Goal: Task Accomplishment & Management: Complete application form

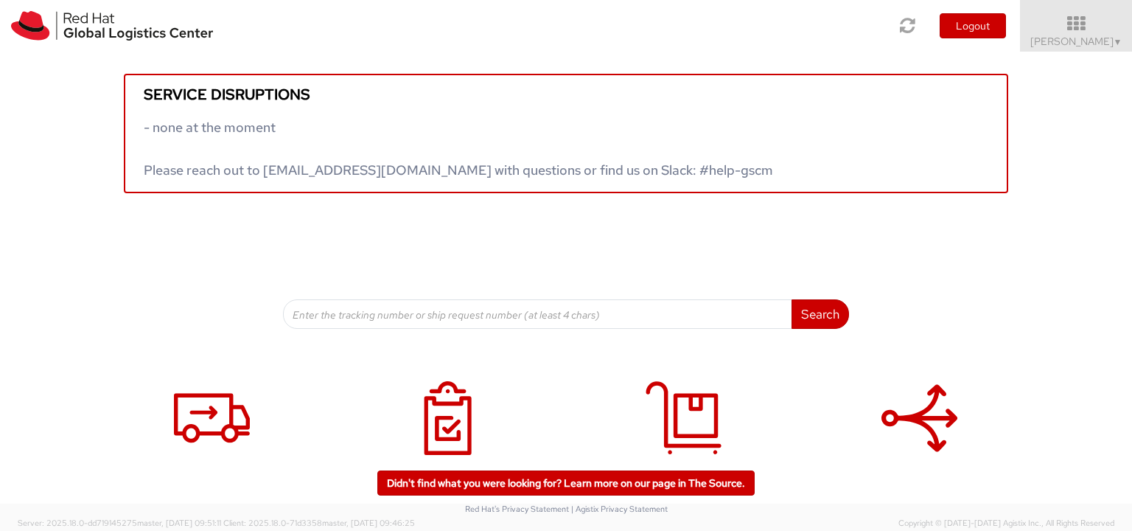
scroll to position [47, 0]
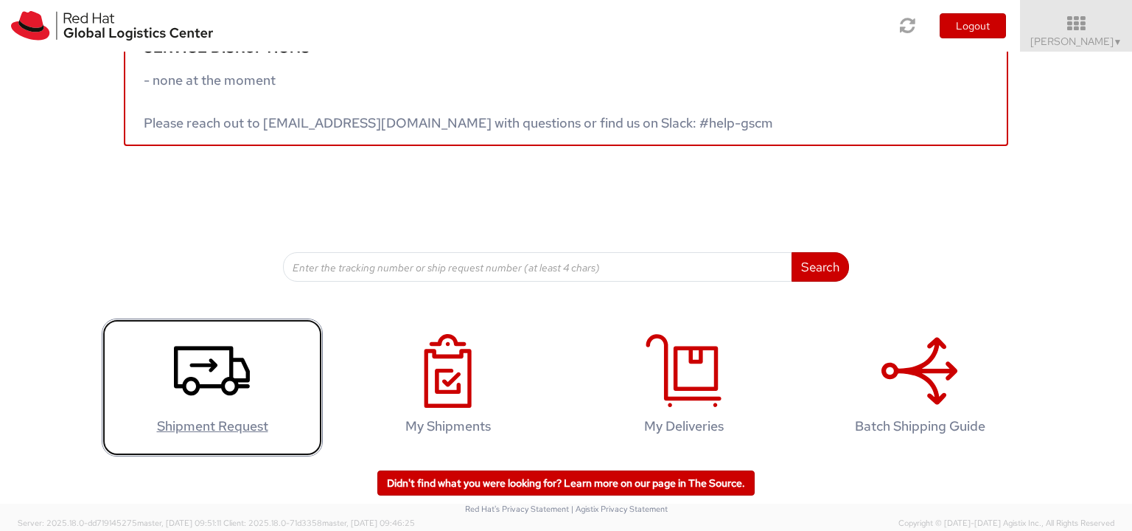
click at [240, 419] on h4 "Shipment Request" at bounding box center [212, 426] width 190 height 15
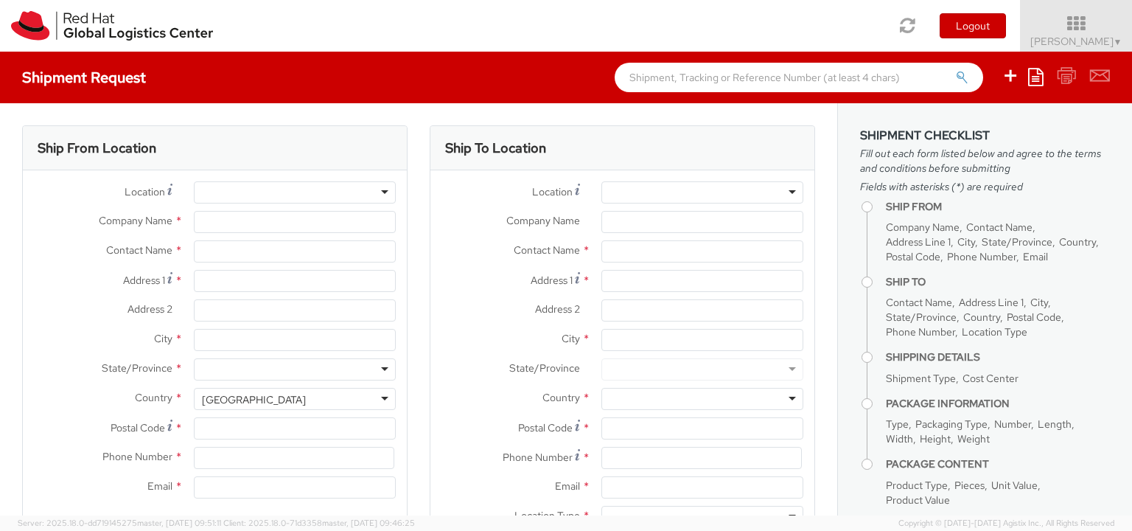
select select "423"
select select
type input "Red Hat"
type input "[PERSON_NAME]"
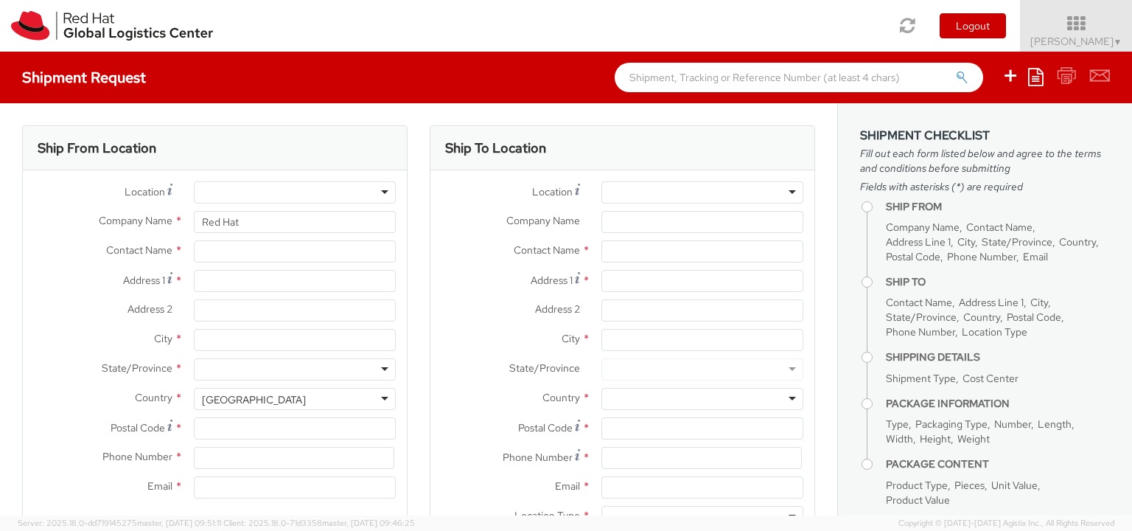
type input "jstakun@redhat.com"
click at [760, 195] on div at bounding box center [702, 192] width 202 height 22
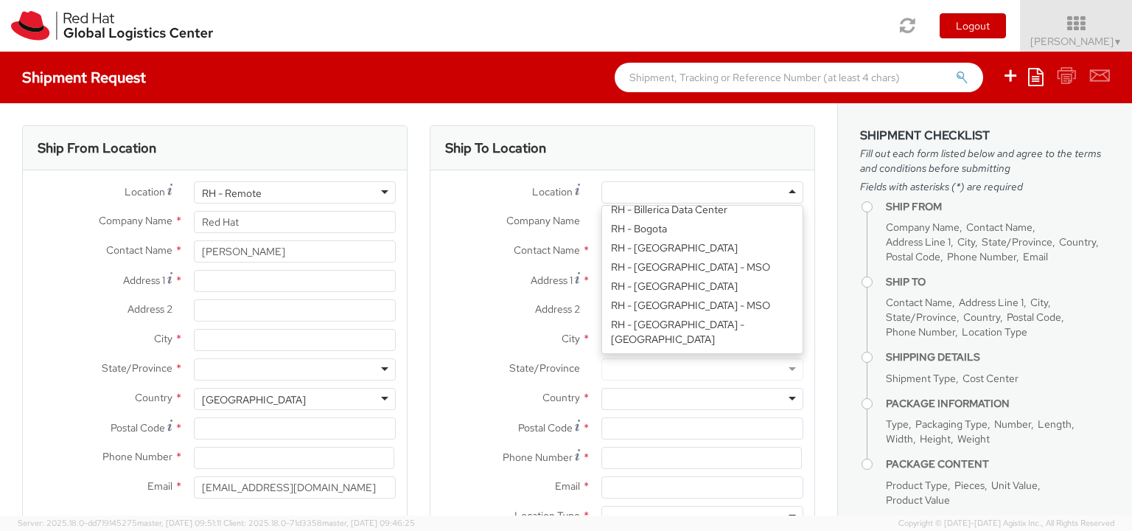
scroll to position [400, 0]
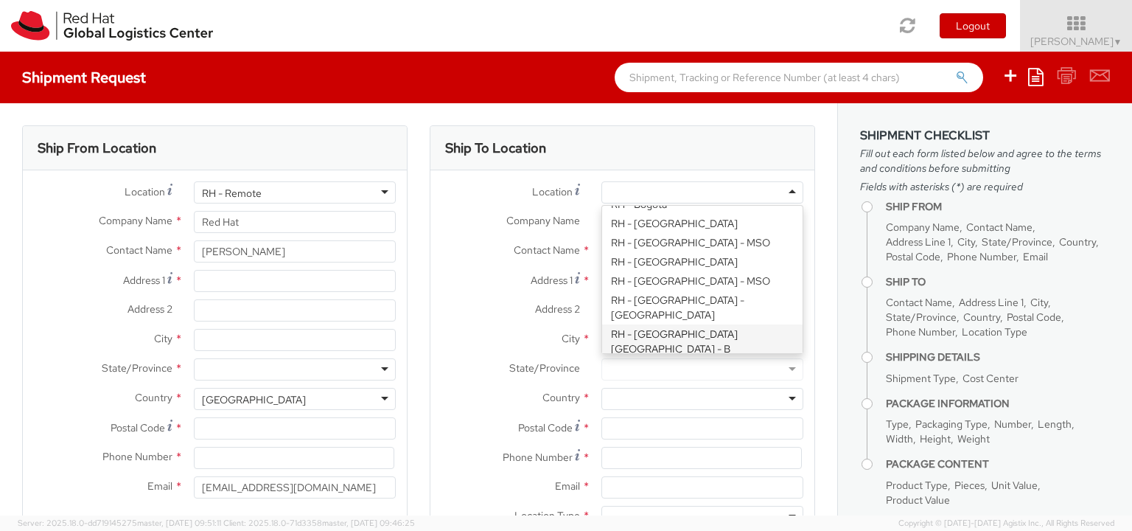
click at [739, 263] on div "Location * RH - Amsterdam - MSO RH - Amsterdam Data Center RH - Ashburn Data Ce…" at bounding box center [622, 358] width 384 height 354
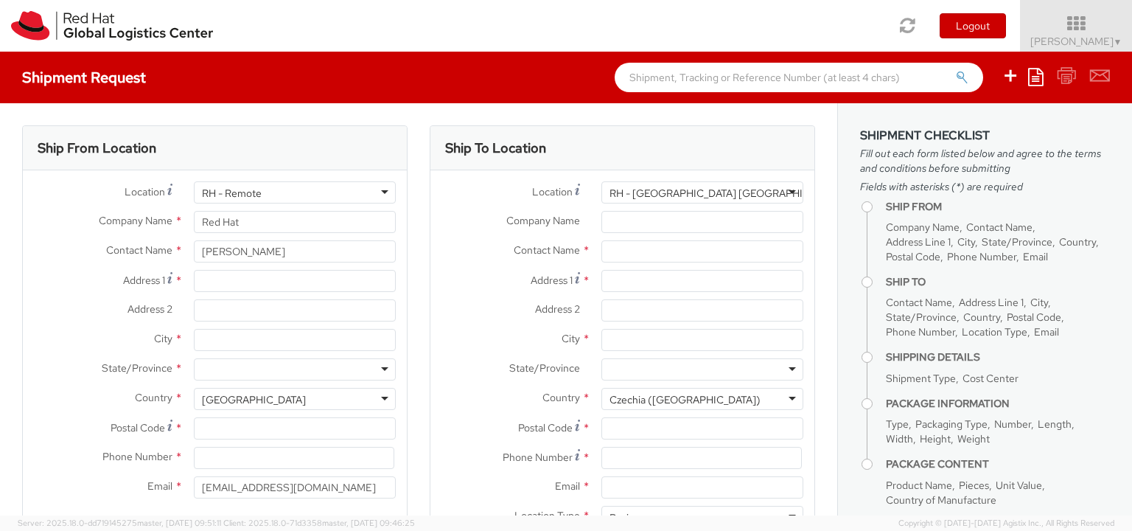
type input "Red Hat Czech s.r.o."
type input "Purkynova 647/111"
type input "BRNO"
type input "621 00"
type input "420 532 294 555"
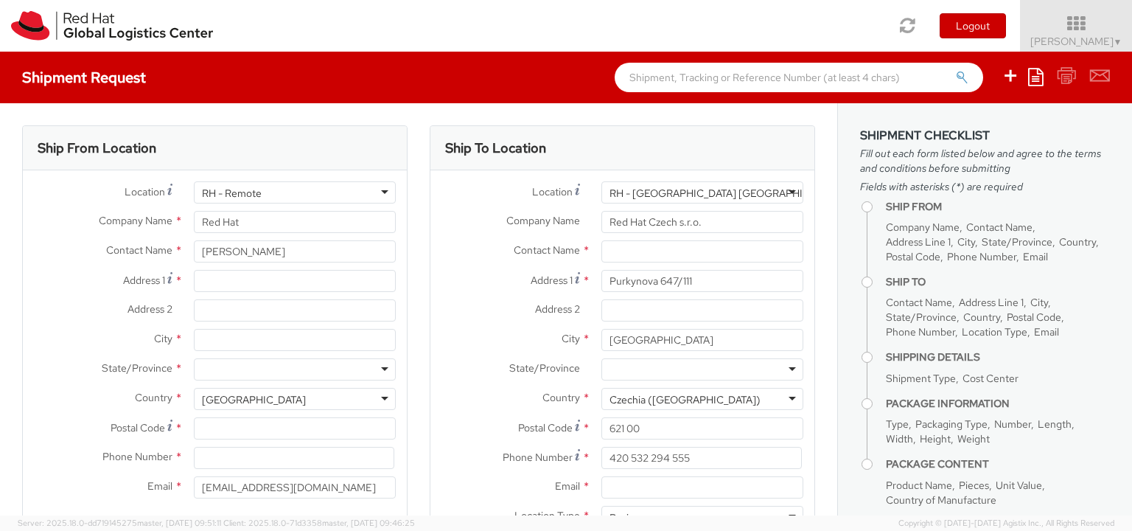
click at [777, 190] on div "RH - Brno - Tech Park Brno - B" at bounding box center [702, 192] width 202 height 22
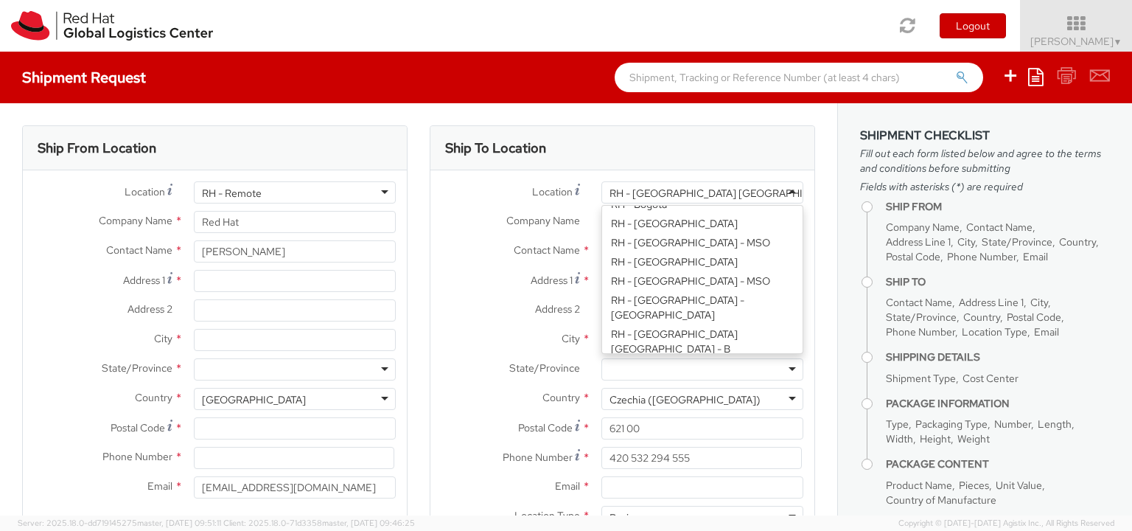
click at [750, 281] on div "Location * RH - Brno - Tech Park Brno - B RH - Brno - Tech Park Brno - B RH - A…" at bounding box center [622, 358] width 384 height 354
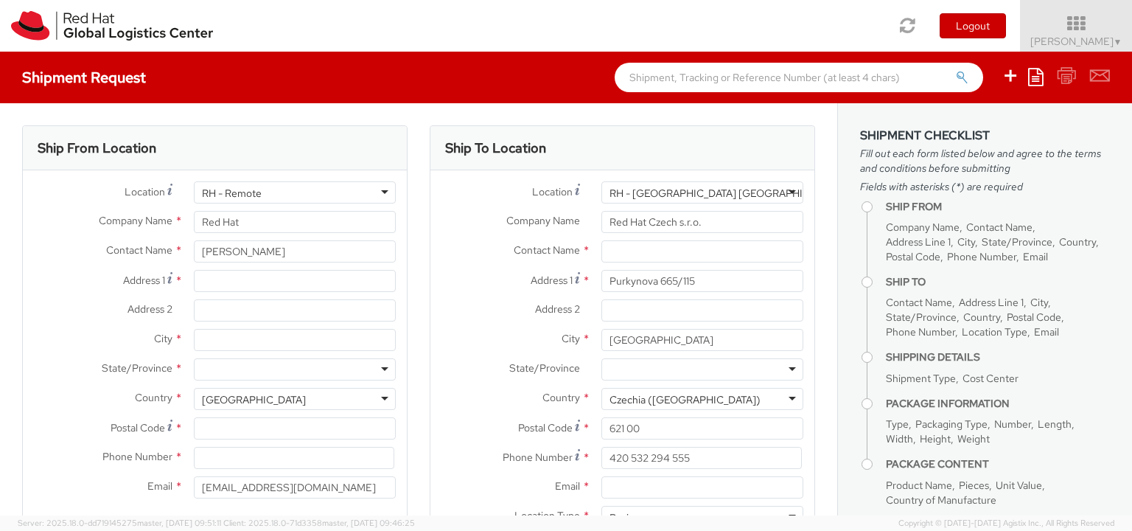
click at [737, 189] on div "RH - Brno - Tech Park Brno - C" at bounding box center [734, 193] width 249 height 15
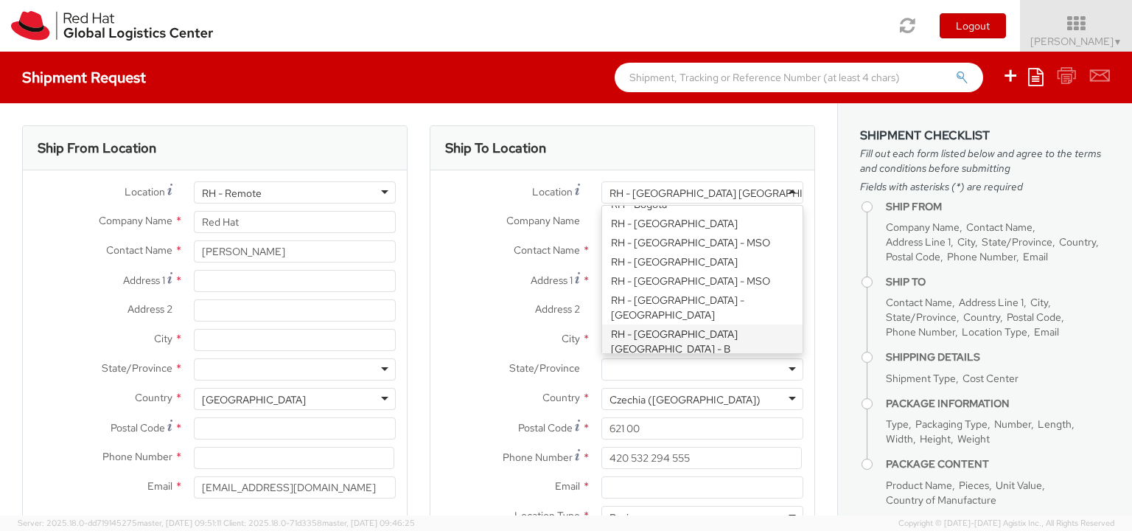
click at [735, 258] on div "Location * RH - Brno - Tech Park Brno - C RH - Brno - Tech Park Brno - C RH - A…" at bounding box center [622, 358] width 384 height 354
type input "Purkynova 647/111"
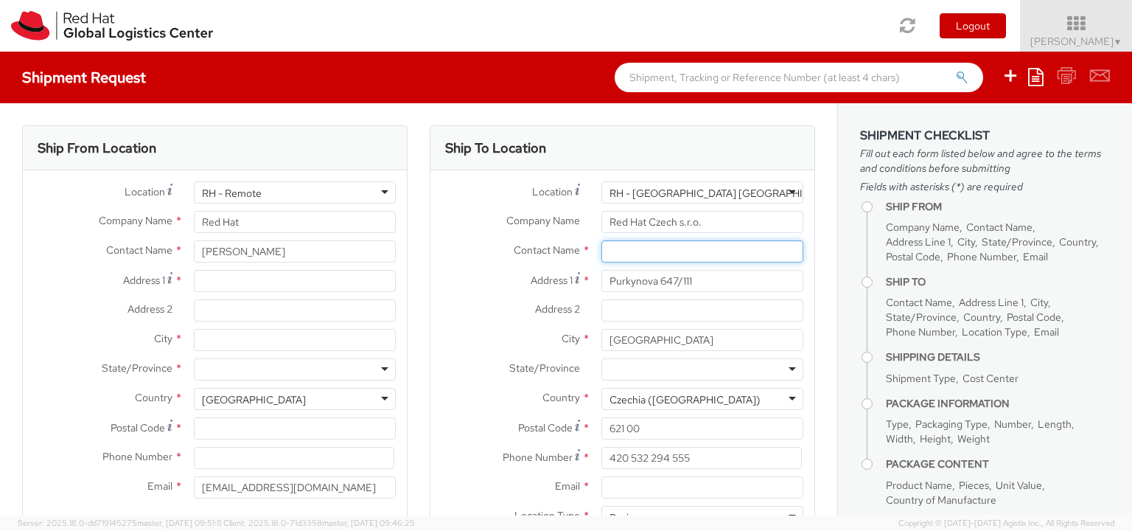
click at [683, 243] on input "text" at bounding box center [702, 251] width 202 height 22
type input "Hana Babiarova"
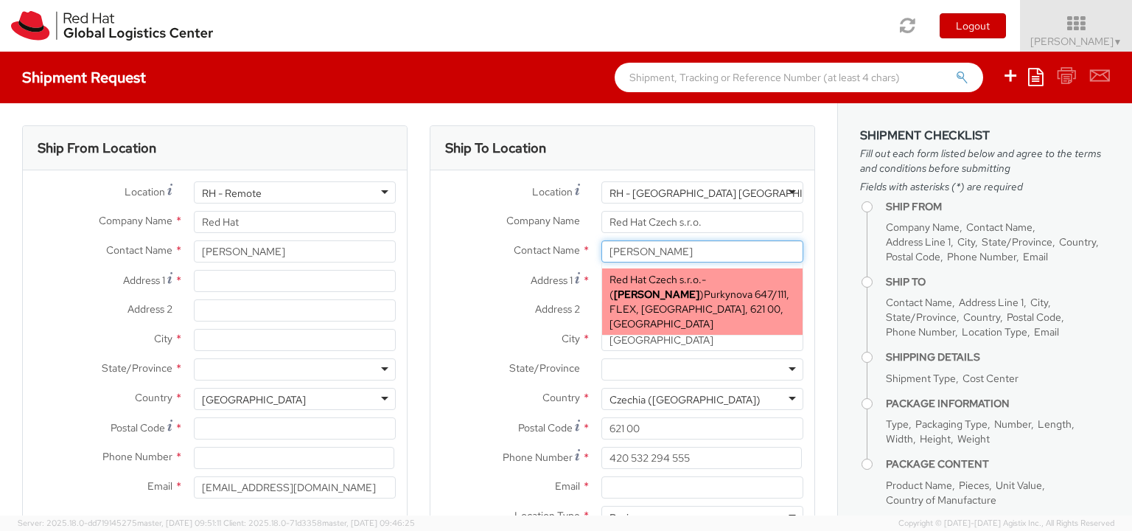
click at [660, 293] on span "Purkynova 647/111, FLEX, BRNO, 621 00, CZ" at bounding box center [700, 308] width 180 height 43
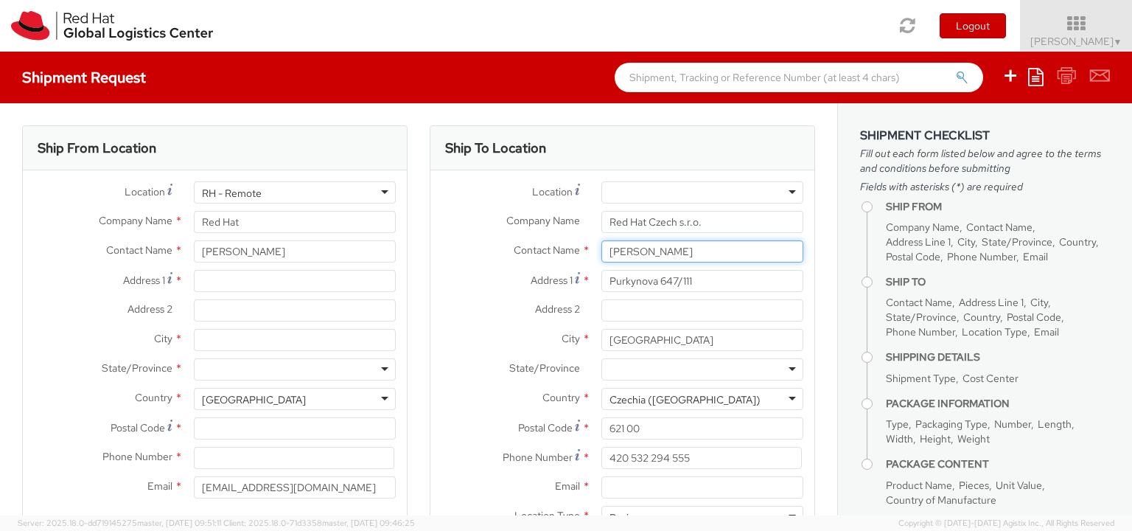
type input "hbabiaro@redhat.com"
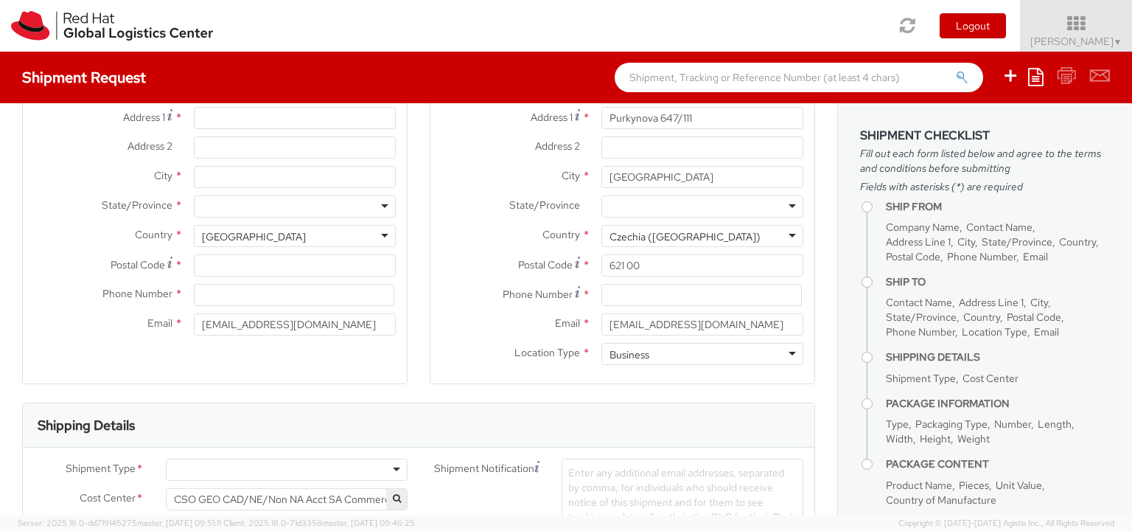
scroll to position [165, 0]
type input "Hana Babiarova"
click at [677, 293] on input at bounding box center [701, 293] width 200 height 22
paste input "+420 532 294 111"
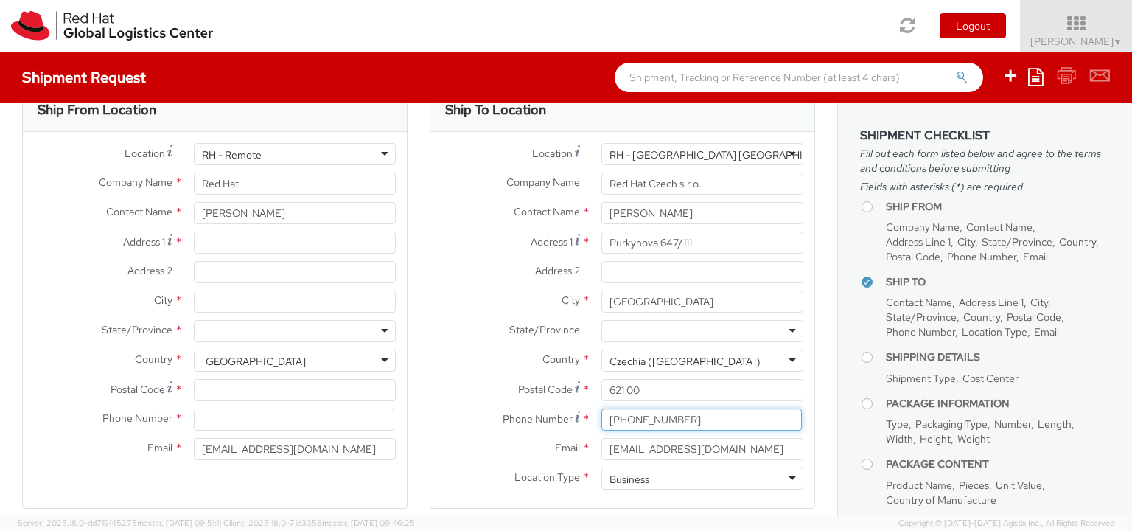
scroll to position [35, 0]
type input "+420 532 294 111"
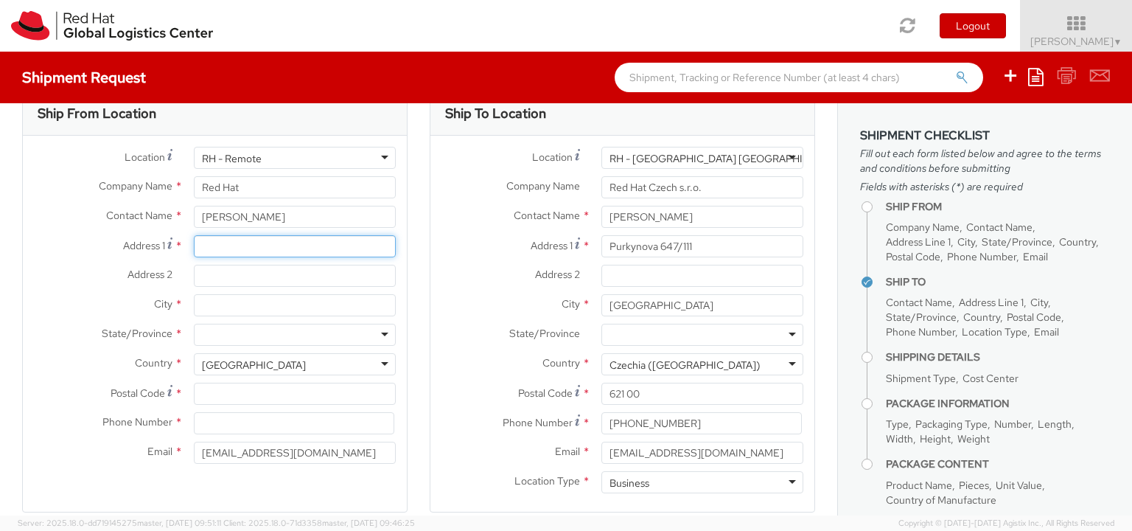
click at [242, 246] on input "Address 1 *" at bounding box center [295, 246] width 202 height 22
type input "ul. Kochanowskiego 8D/155"
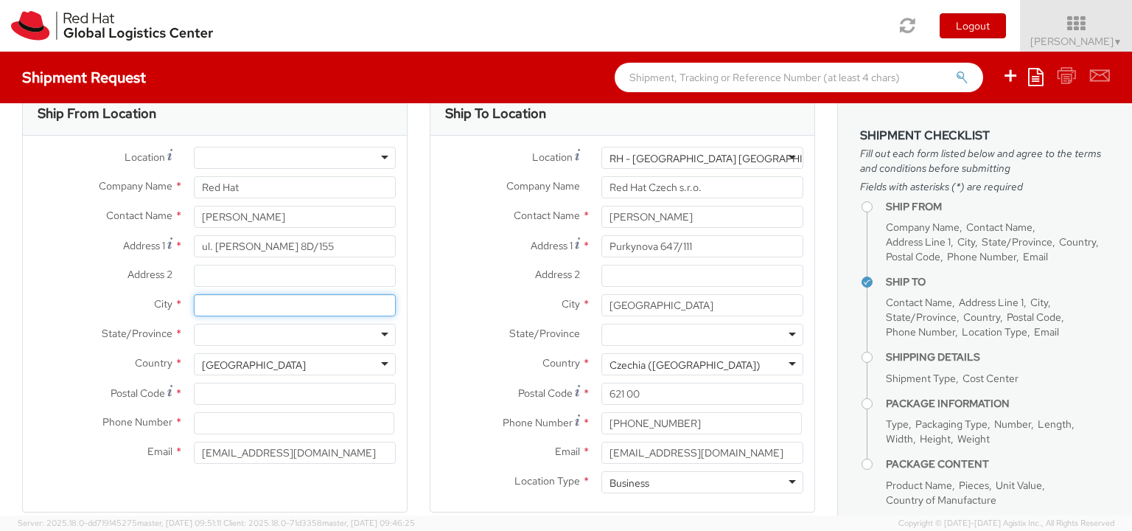
click at [229, 301] on input "City *" at bounding box center [295, 305] width 202 height 22
type input "Warszawa"
click at [318, 329] on div at bounding box center [295, 335] width 202 height 22
click at [147, 340] on label "State/Province *" at bounding box center [103, 333] width 160 height 19
click at [233, 358] on div "United States" at bounding box center [254, 365] width 104 height 15
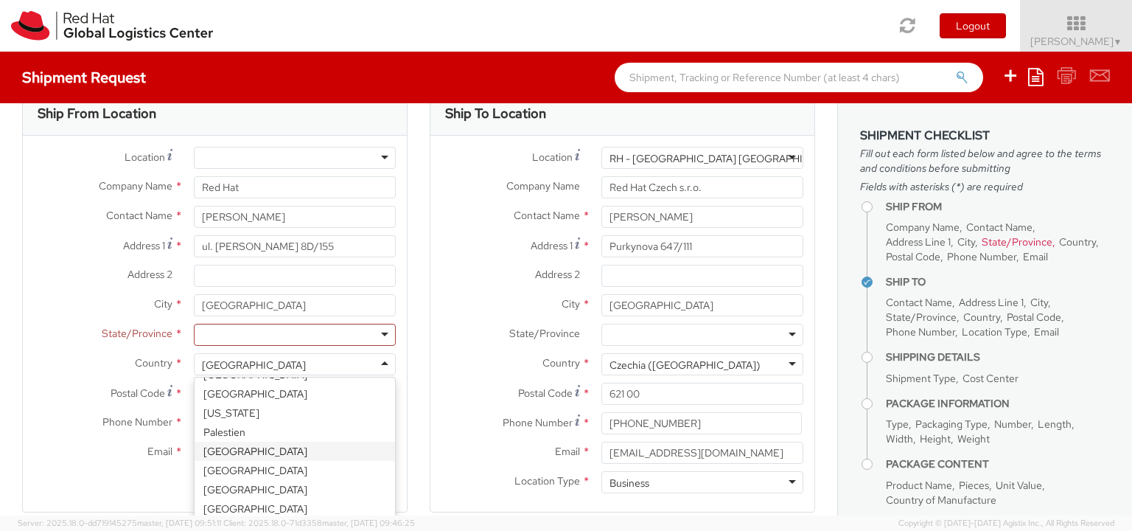
scroll to position [2833, 0]
click at [340, 502] on div "Ship From Location Location * RH - Amsterdam - MSO RH - Amsterdam Data Center R…" at bounding box center [215, 302] width 386 height 422
select select "CM"
select select "KGS"
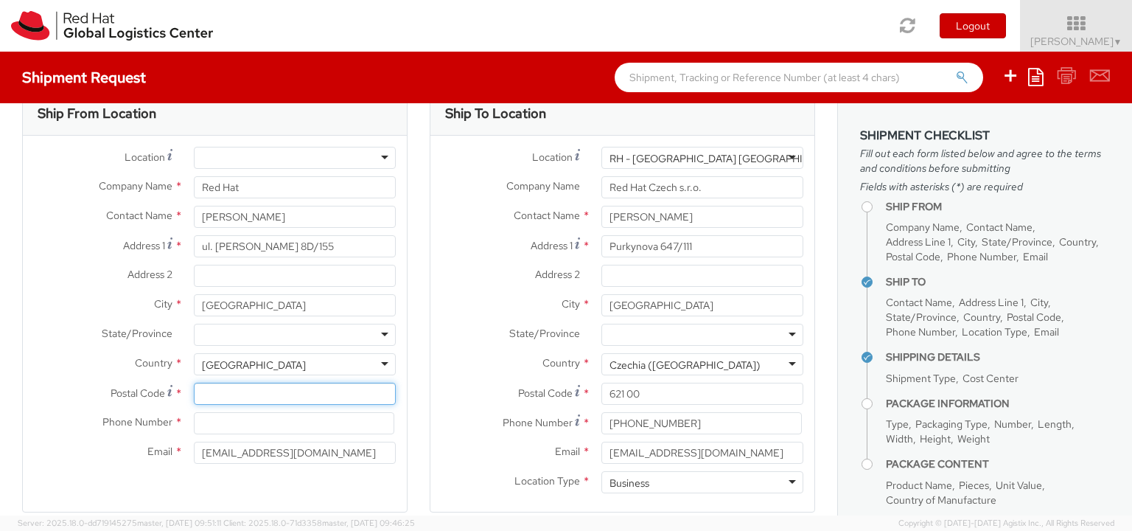
click at [285, 394] on input "Postal Code *" at bounding box center [295, 394] width 202 height 22
type input "01-864"
click at [268, 428] on input at bounding box center [294, 423] width 200 height 22
type input "+48661966061"
click at [375, 158] on div at bounding box center [295, 158] width 202 height 22
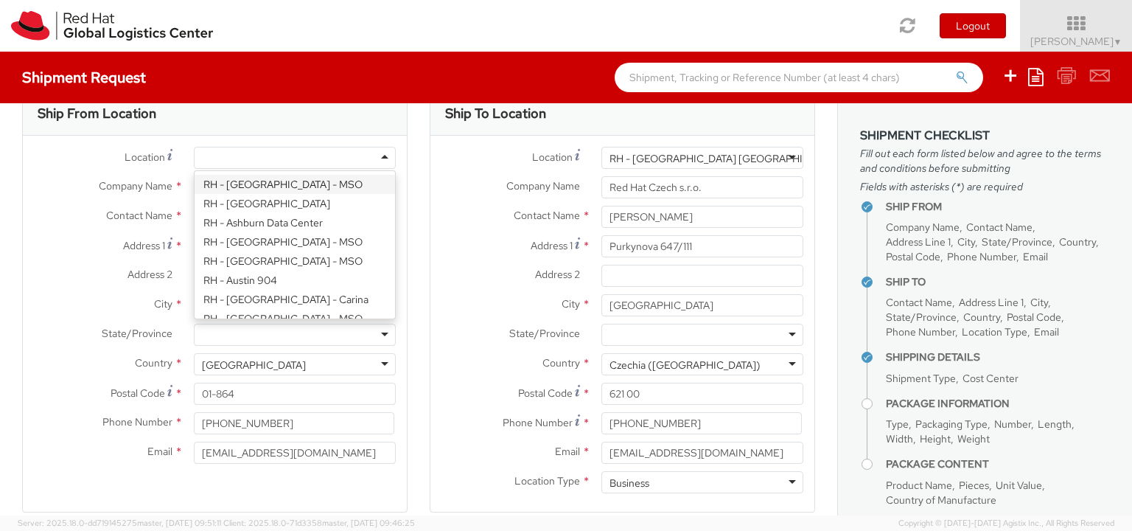
click at [375, 158] on div at bounding box center [295, 158] width 202 height 22
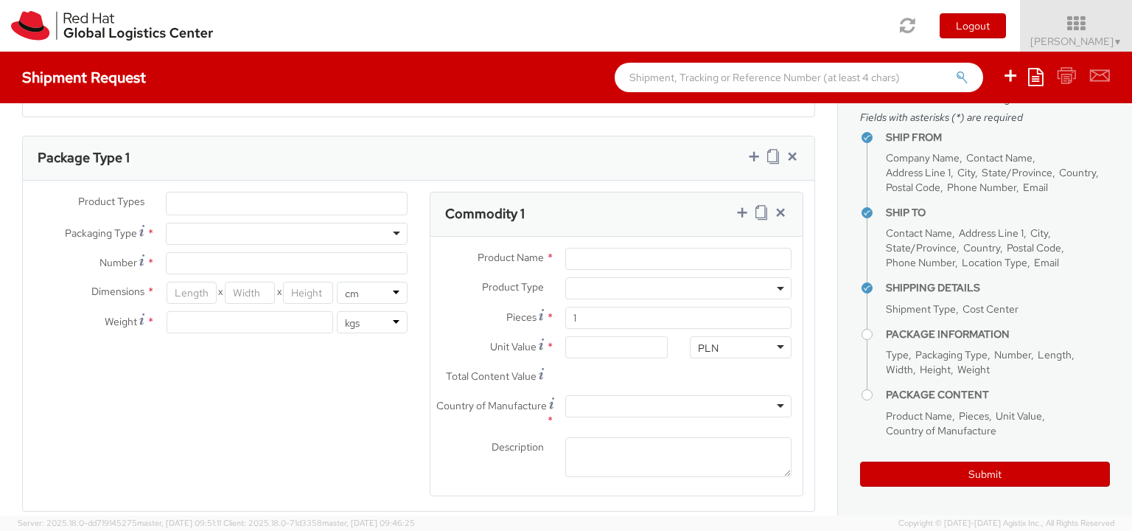
scroll to position [705, 0]
click at [307, 227] on div at bounding box center [287, 231] width 242 height 22
click at [300, 257] on div "Product Types * Documents Docking Station Laptop Monitor Other Hardware Server …" at bounding box center [221, 267] width 396 height 156
type input "1"
type input "24.13"
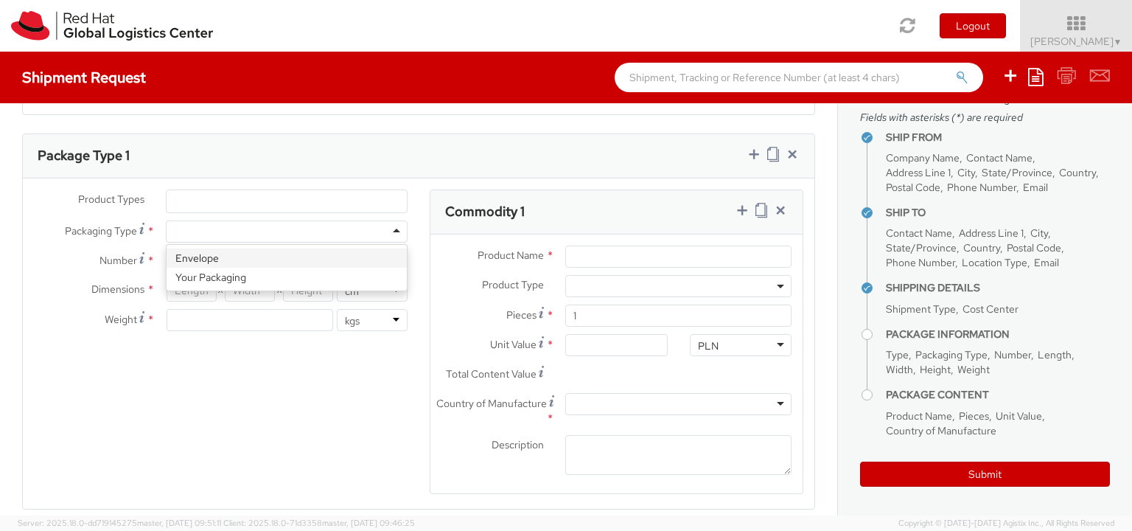
type input "31.75"
type input "0.64"
type input "0.5"
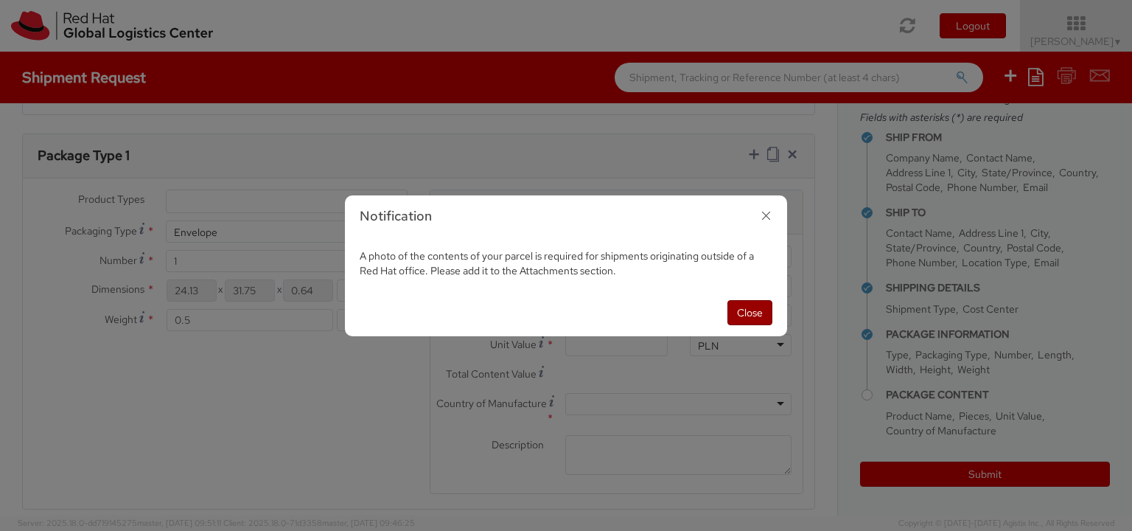
click at [737, 317] on button "Close" at bounding box center [750, 312] width 45 height 25
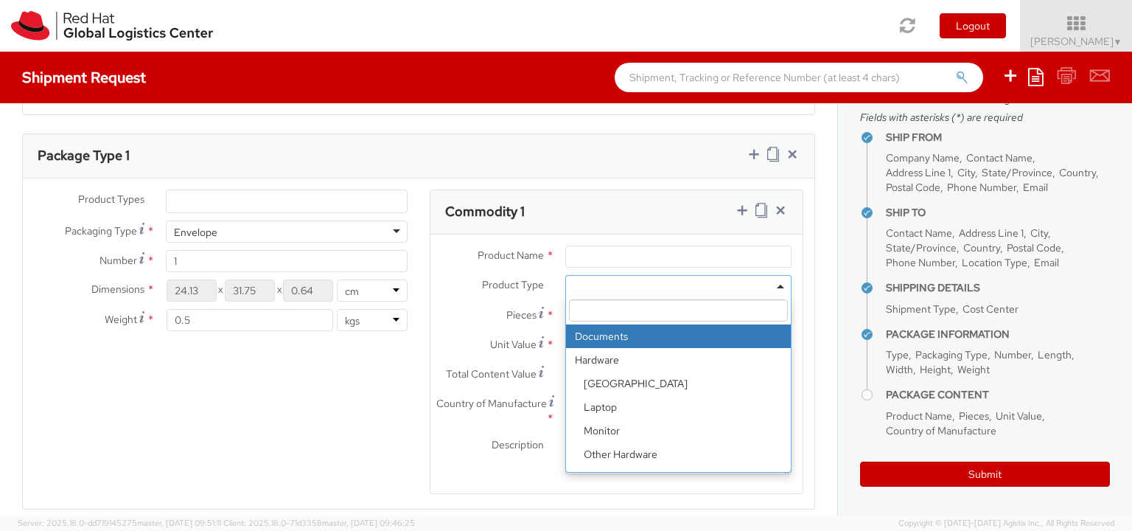
click at [776, 285] on span at bounding box center [678, 286] width 226 height 22
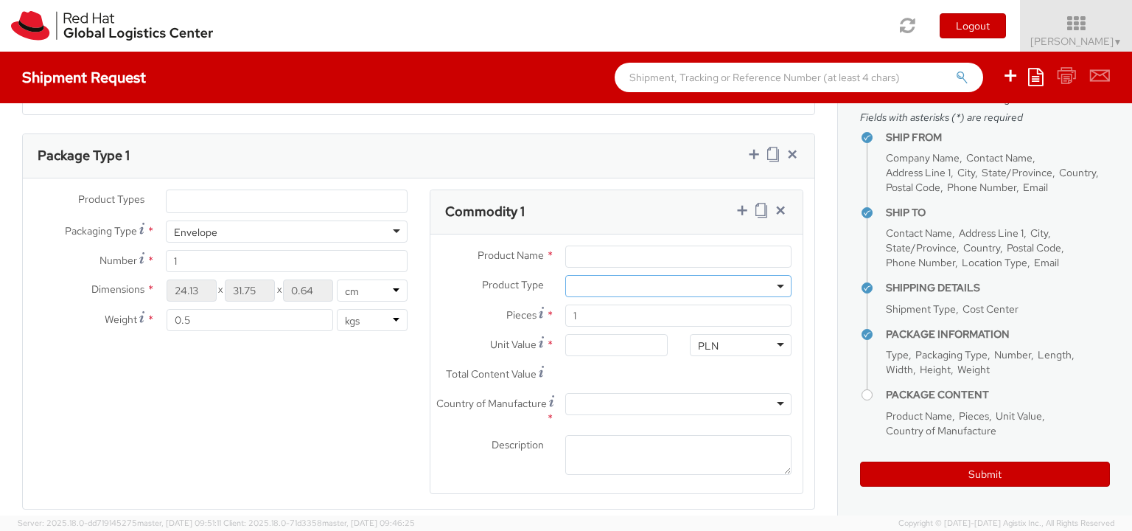
click at [765, 290] on span at bounding box center [678, 286] width 226 height 22
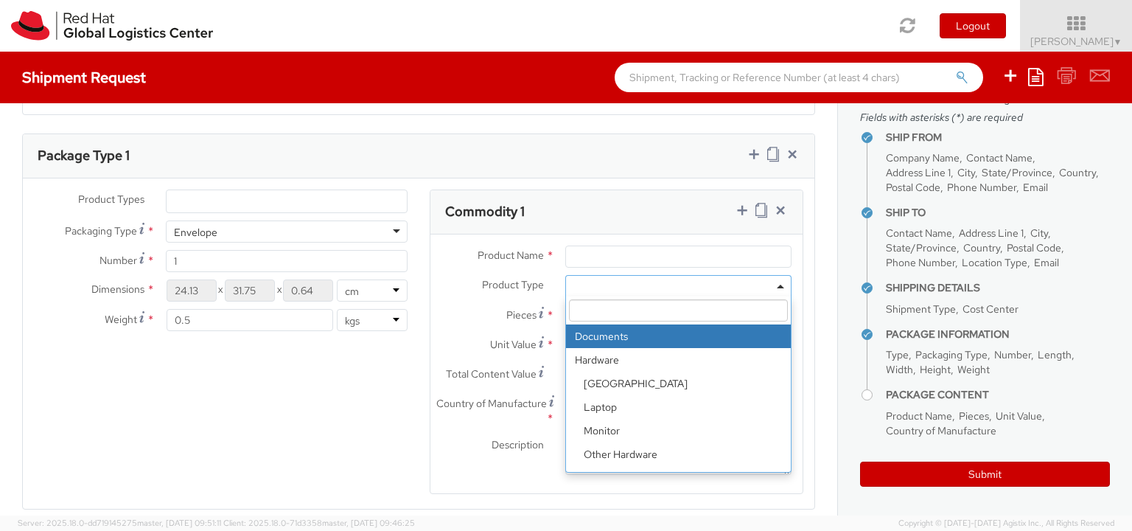
select select "DOCUMENT"
type input "Documents"
type input "1.00"
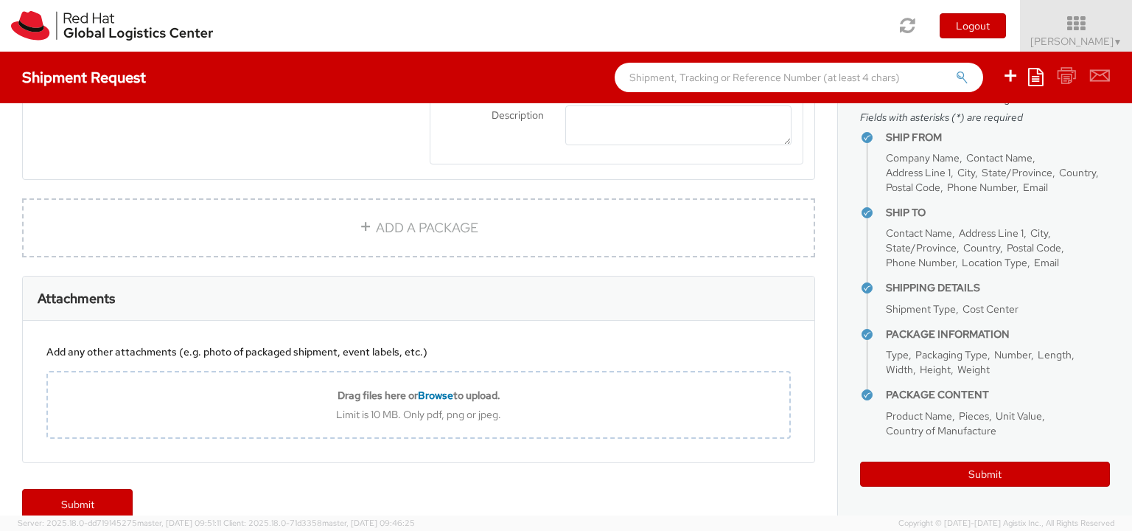
scroll to position [1056, 0]
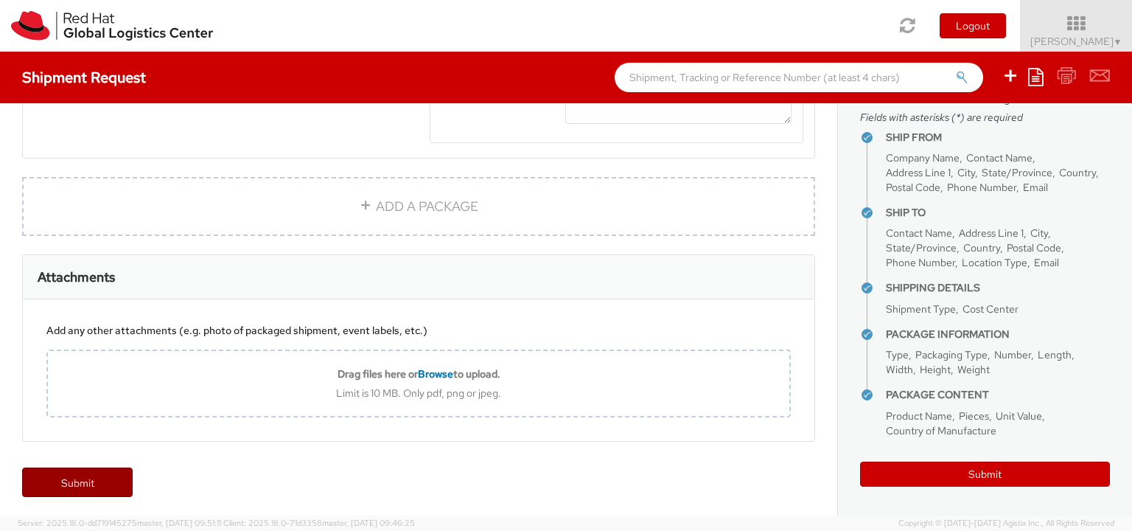
click at [108, 478] on link "Submit" at bounding box center [77, 481] width 111 height 29
